Goal: Information Seeking & Learning: Check status

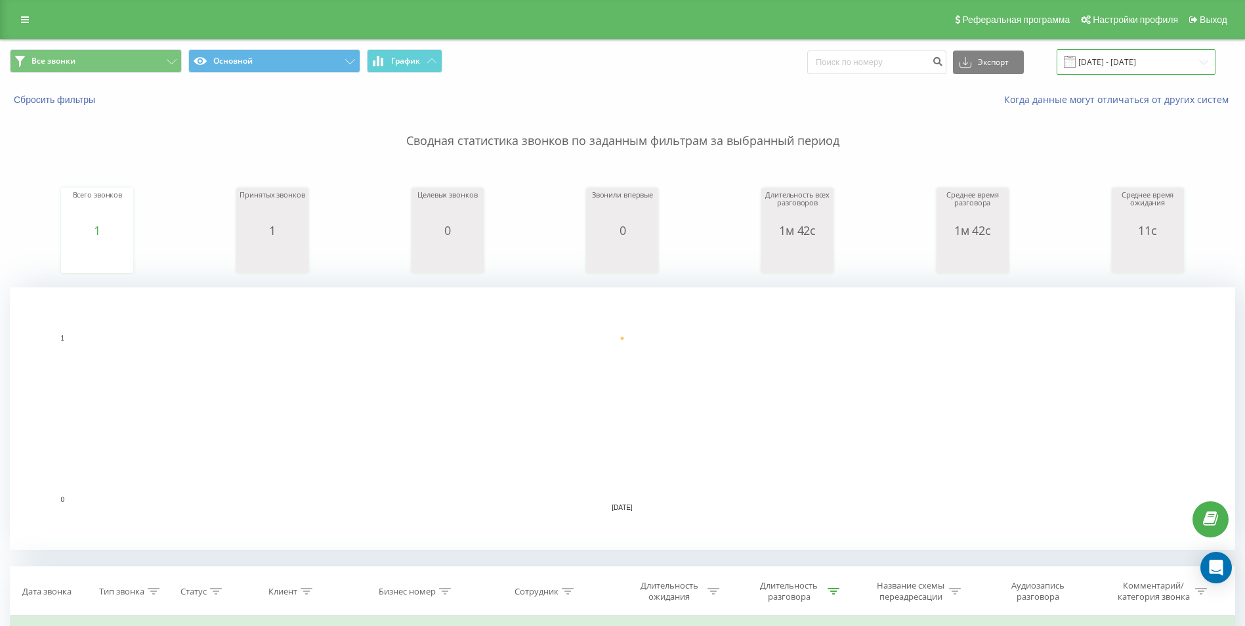
click at [1089, 56] on input "[DATE] - [DATE]" at bounding box center [1136, 62] width 159 height 26
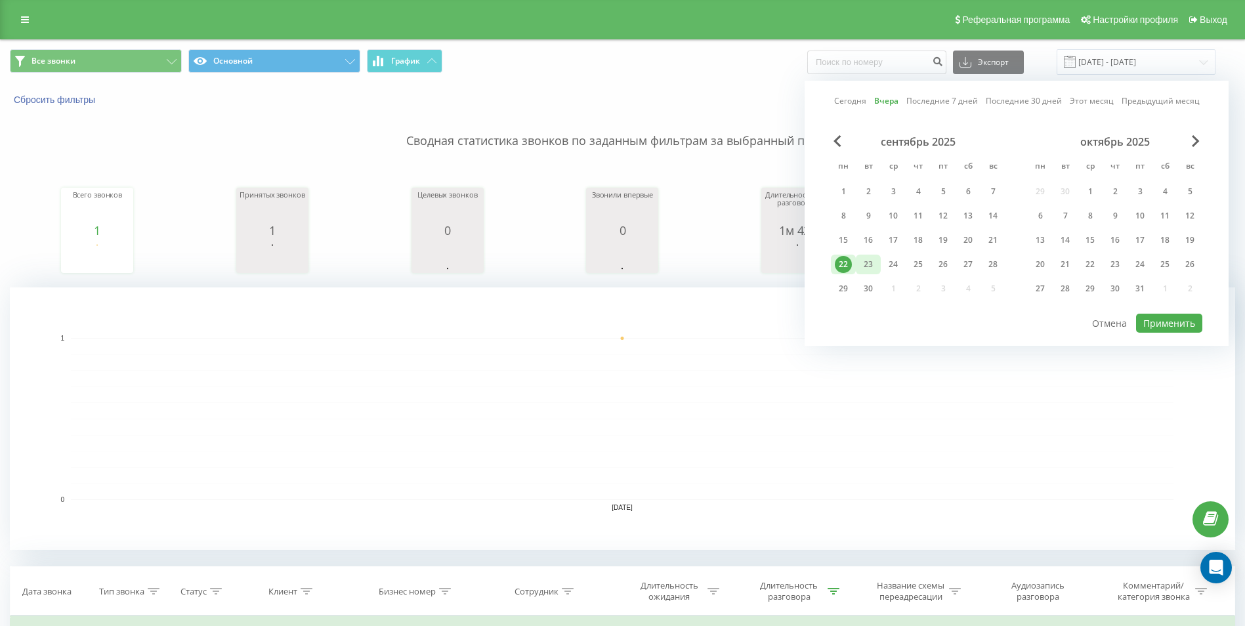
click at [873, 263] on div "23" at bounding box center [868, 264] width 17 height 17
click at [1171, 318] on button "Применить" at bounding box center [1169, 323] width 66 height 19
type input "23.09.2025 - 23.09.2025"
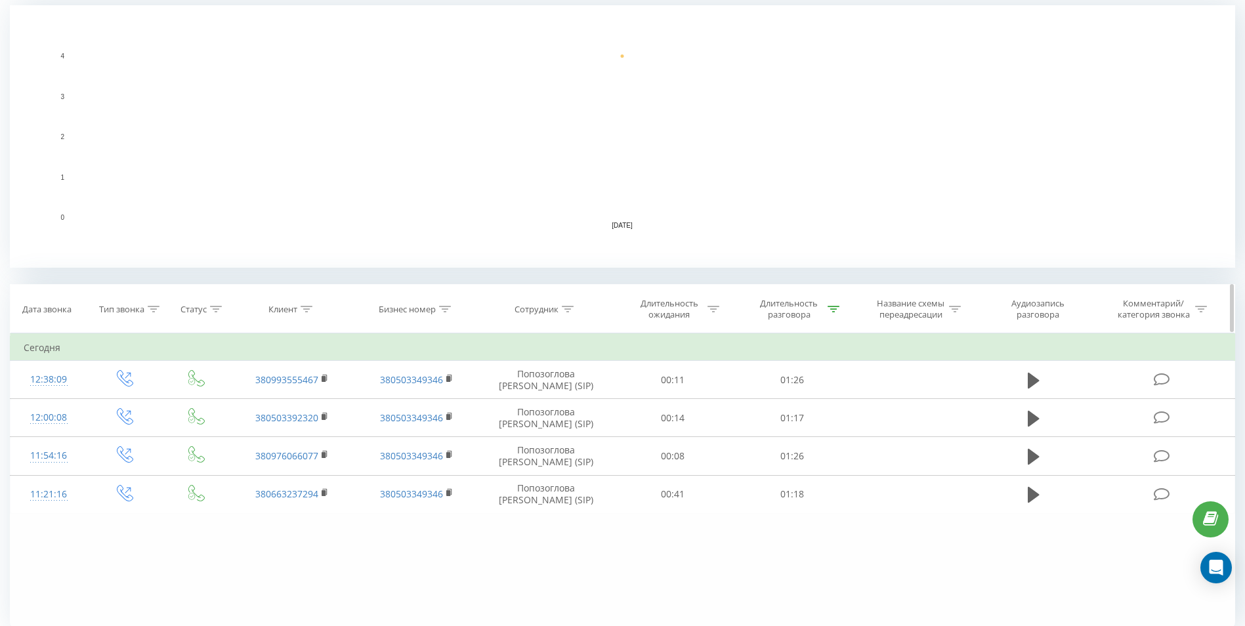
scroll to position [328, 0]
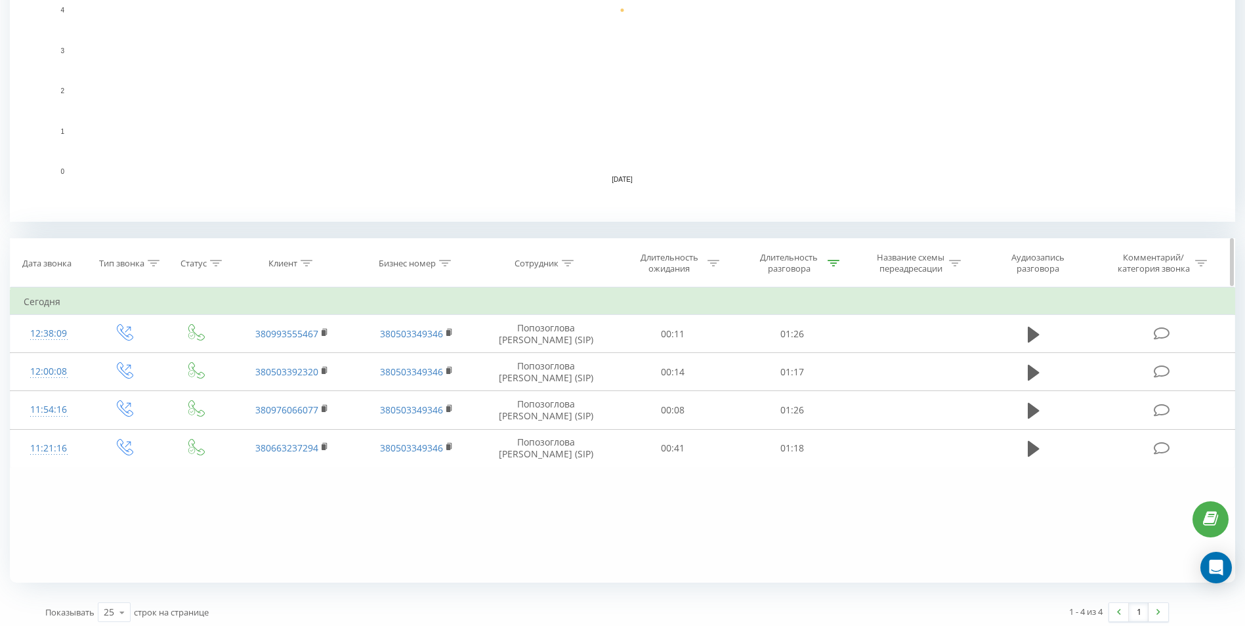
click at [834, 265] on icon at bounding box center [834, 263] width 12 height 7
click at [789, 353] on input "01:00" at bounding box center [793, 357] width 116 height 23
click at [825, 329] on div at bounding box center [785, 326] width 93 height 12
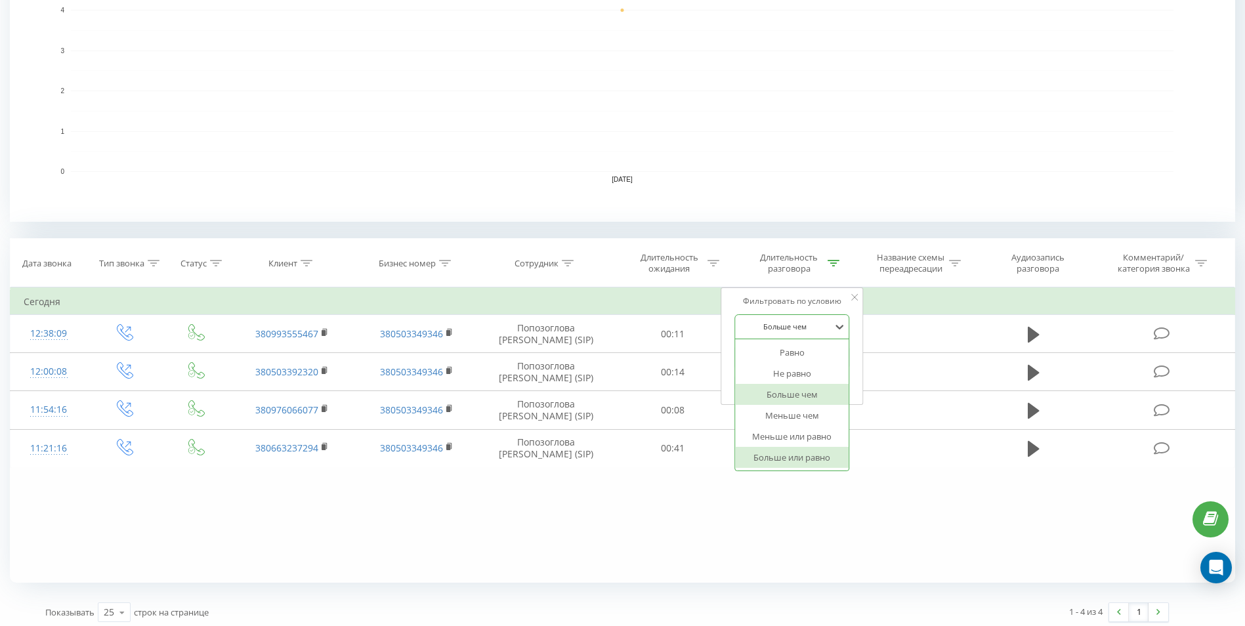
click at [814, 466] on div "Больше или равно" at bounding box center [792, 457] width 114 height 21
click at [835, 387] on span "OK" at bounding box center [820, 383] width 37 height 20
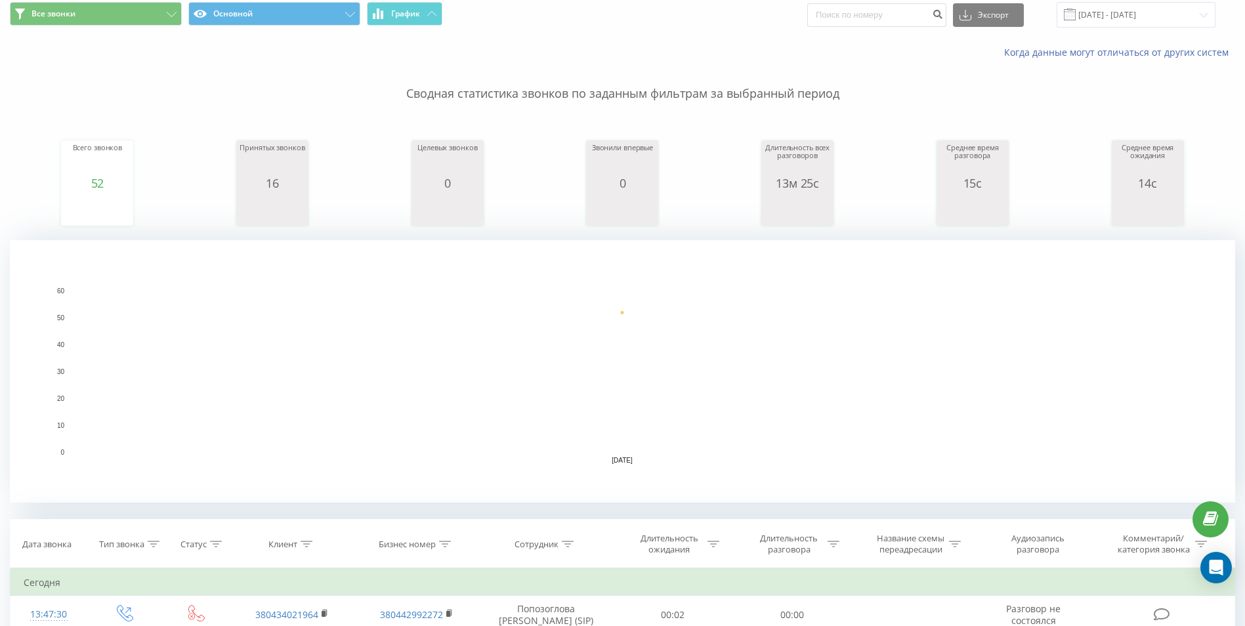
scroll to position [66, 0]
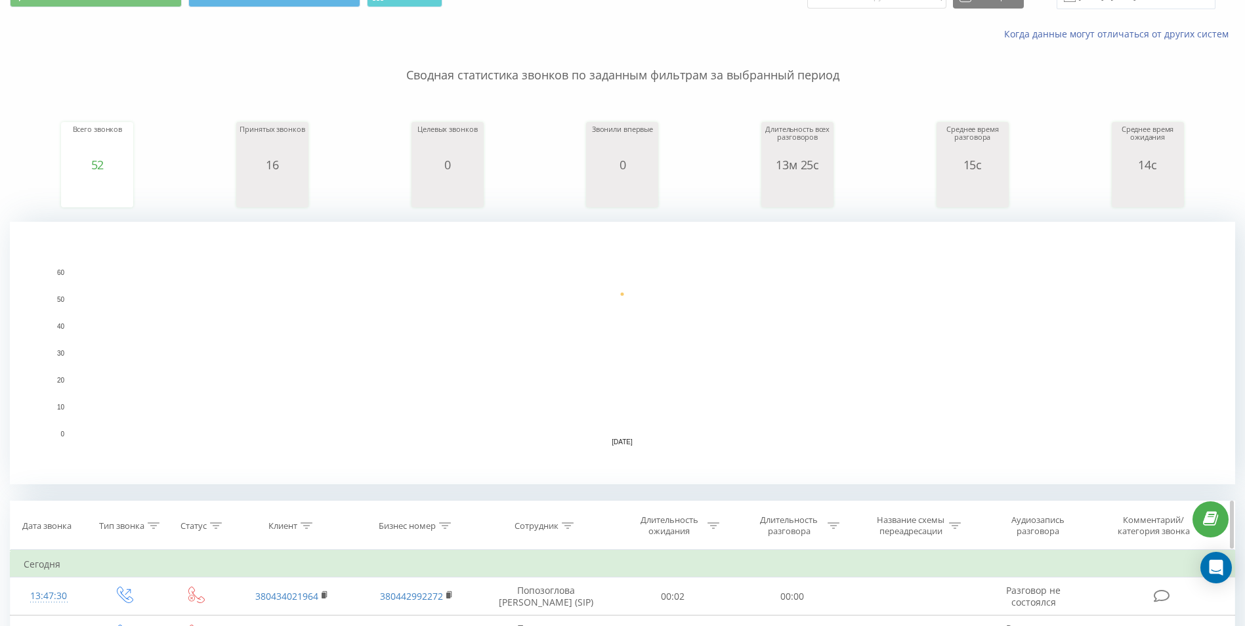
click at [810, 534] on div "Длительность разговора" at bounding box center [789, 526] width 70 height 22
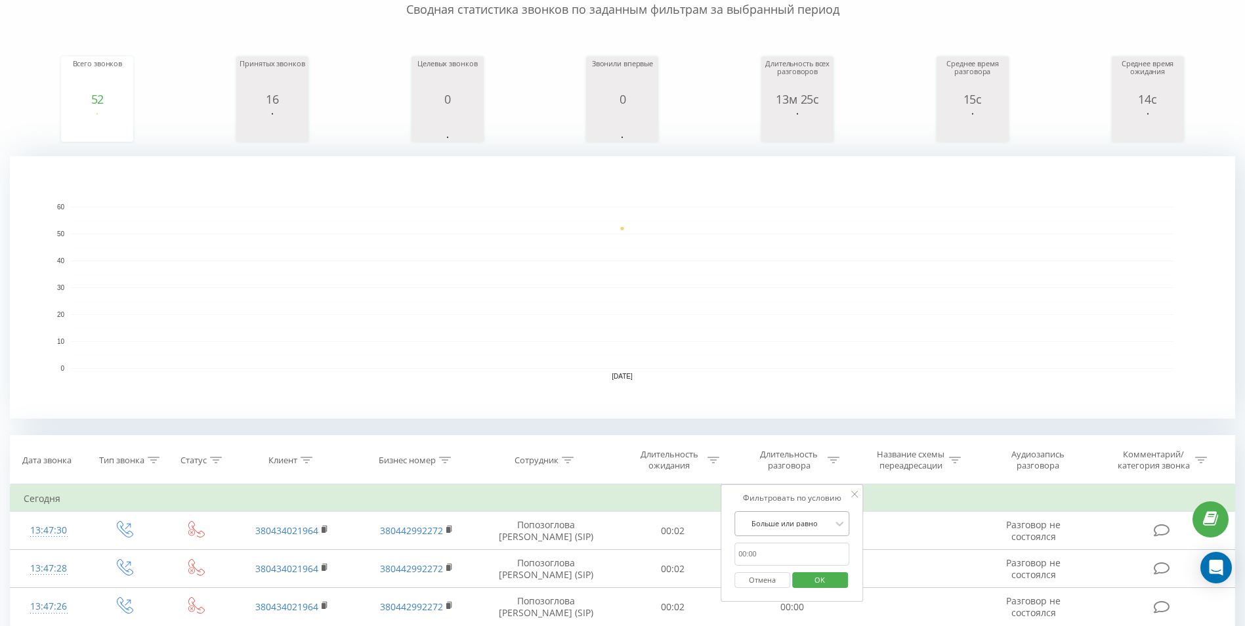
click at [811, 523] on div "Больше или равно" at bounding box center [793, 523] width 116 height 25
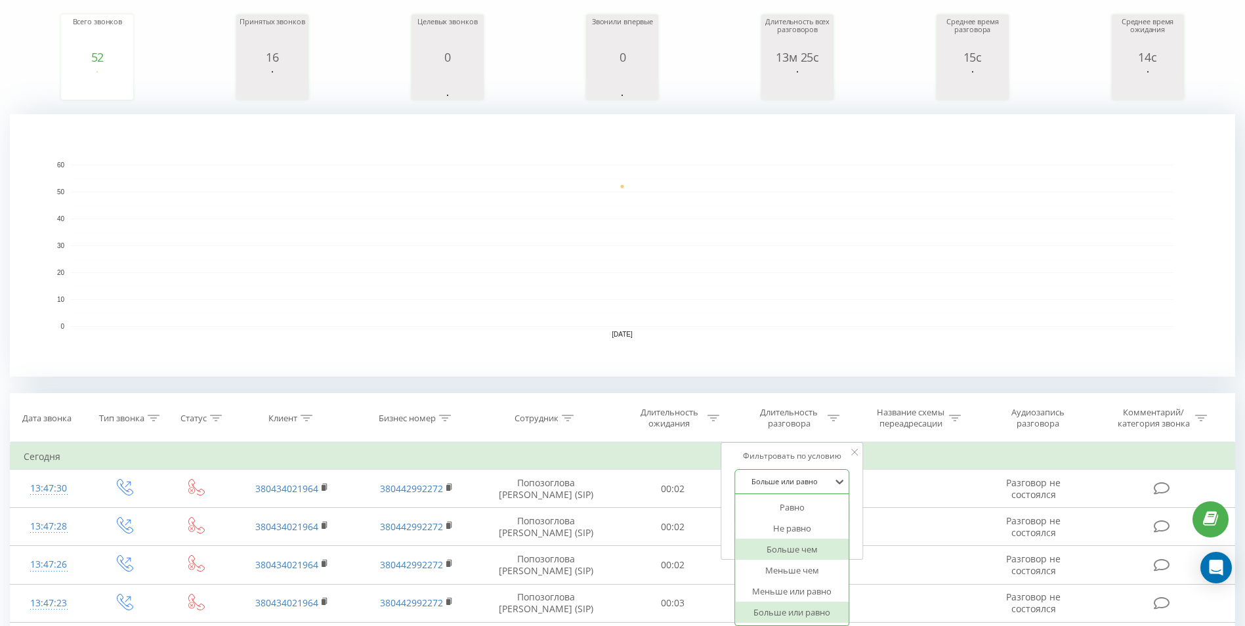
click at [810, 544] on div "Больше чем" at bounding box center [792, 549] width 114 height 21
click at [798, 517] on input "text" at bounding box center [793, 512] width 116 height 23
click at [797, 517] on input "text" at bounding box center [793, 512] width 116 height 23
type input "00:40"
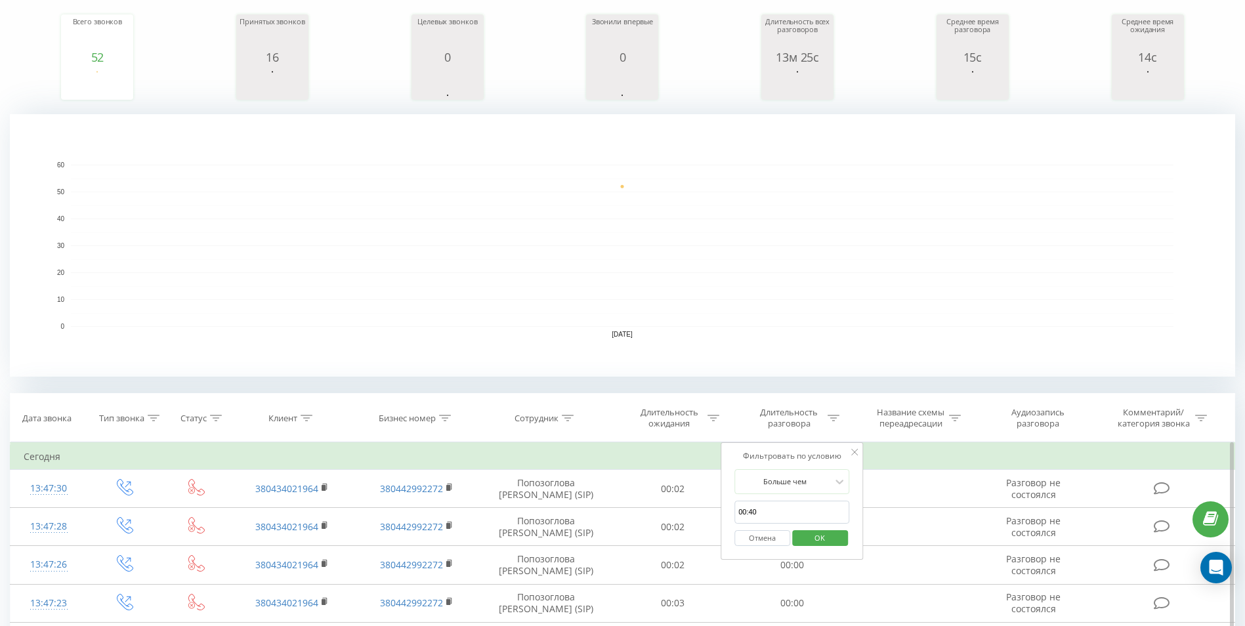
click at [813, 550] on div "Отмена OK" at bounding box center [793, 539] width 116 height 30
click at [815, 543] on span "OK" at bounding box center [820, 538] width 37 height 20
